Goal: Transaction & Acquisition: Purchase product/service

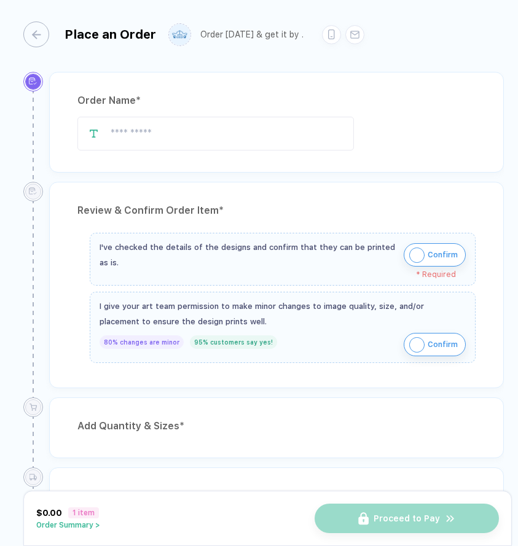
type input "**********"
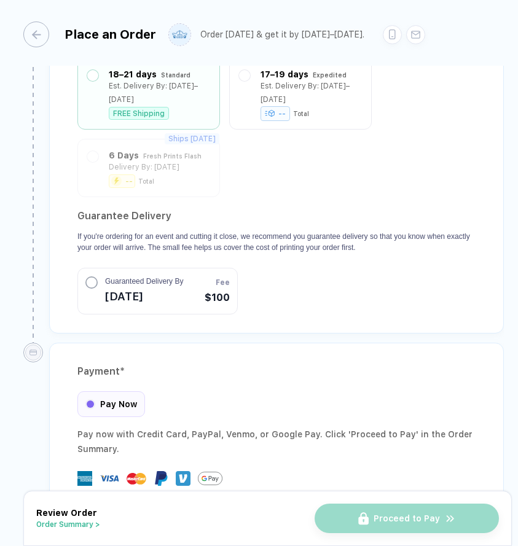
scroll to position [1108, 0]
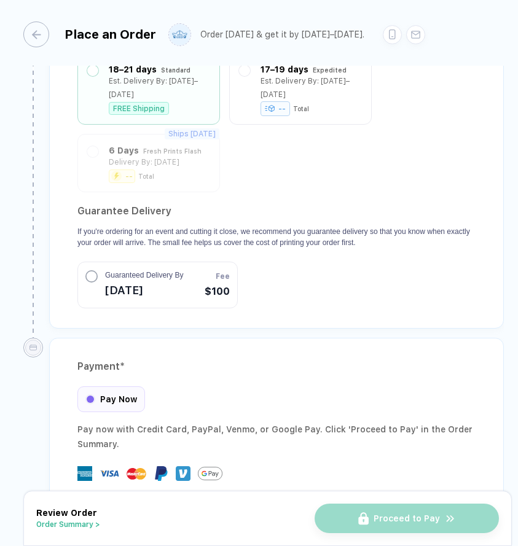
click at [86, 271] on circle "button" at bounding box center [91, 276] width 11 height 11
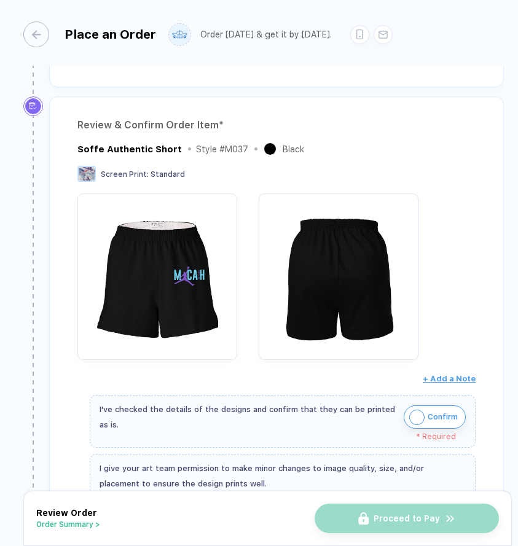
scroll to position [0, 0]
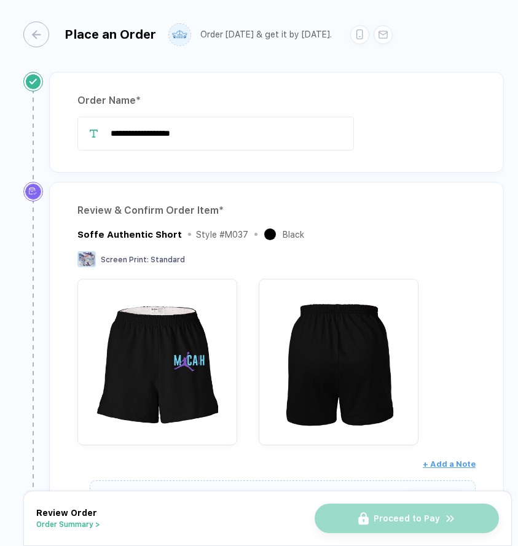
click at [79, 525] on button "Order Summary >" at bounding box center [68, 524] width 64 height 9
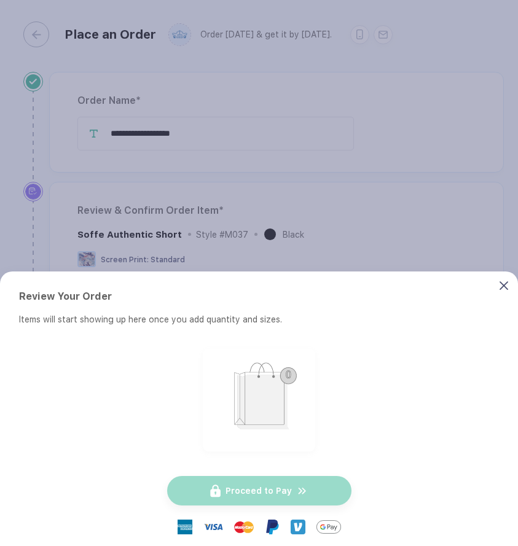
click at [503, 281] on icon at bounding box center [503, 285] width 9 height 9
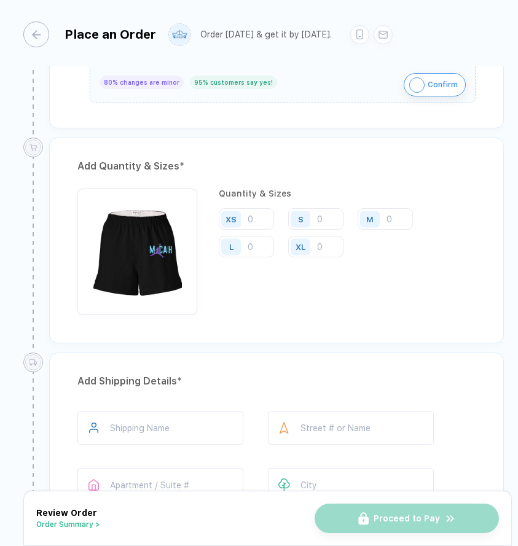
scroll to position [520, 0]
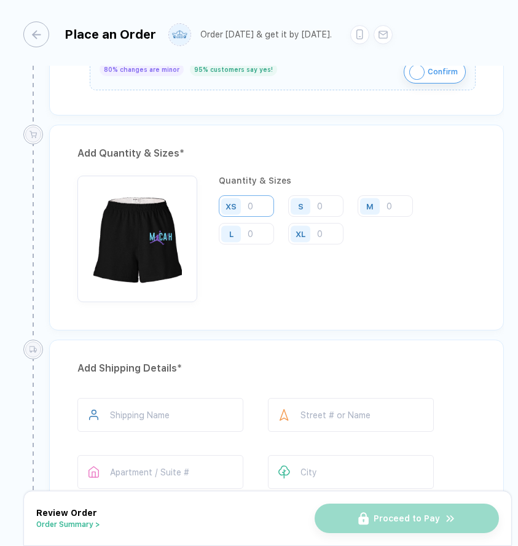
click at [253, 195] on input "number" at bounding box center [246, 206] width 55 height 22
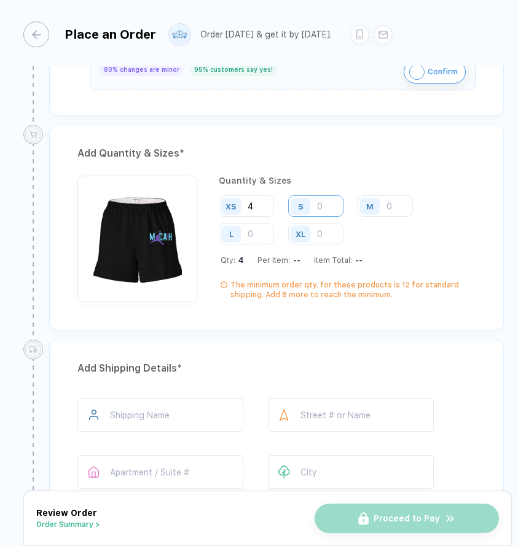
type input "4"
click at [317, 199] on input "number" at bounding box center [315, 206] width 55 height 22
type input "7"
click at [402, 209] on input "number" at bounding box center [385, 206] width 55 height 22
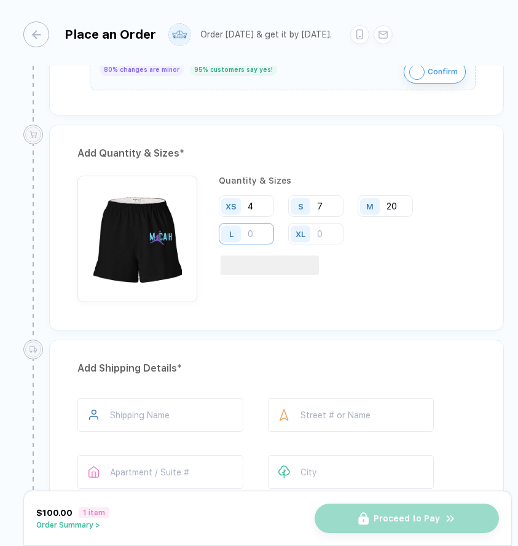
type input "20"
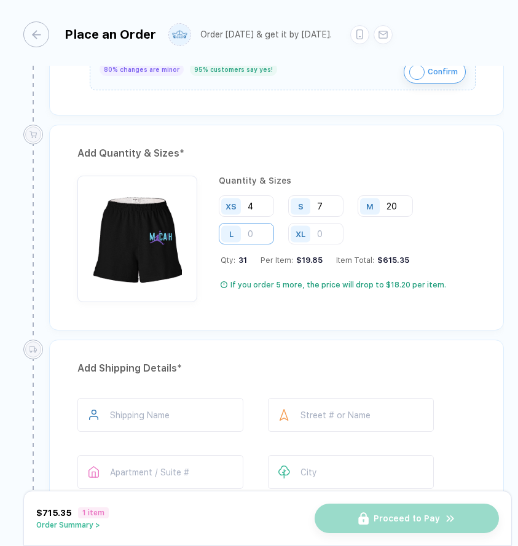
click at [260, 235] on input "number" at bounding box center [246, 234] width 55 height 22
type input "5"
click at [445, 332] on div "Add Quantity & Sizes * Quantity & Sizes XS 4 S 7 M 20 L 5 XL Qty: 36 Per Item: …" at bounding box center [273, 232] width 461 height 215
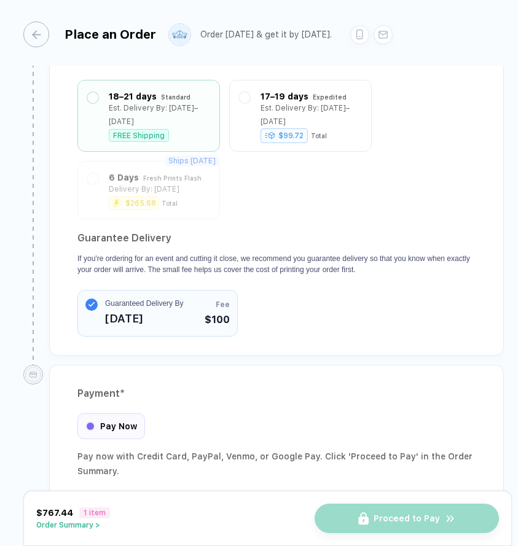
scroll to position [1108, 0]
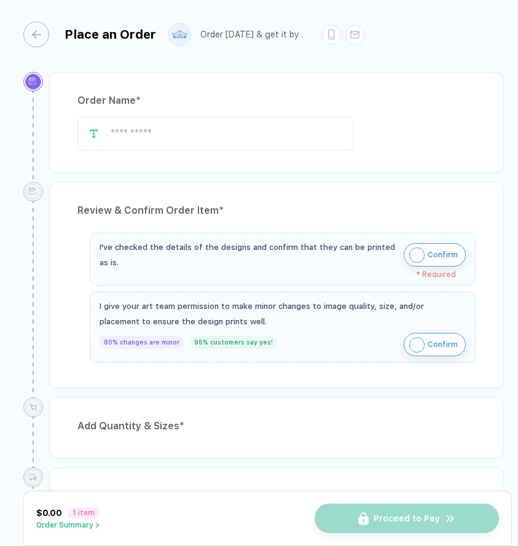
type input "**********"
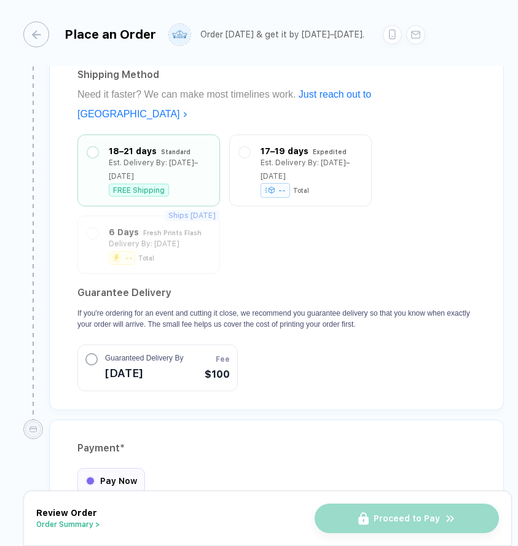
scroll to position [1084, 0]
